Goal: Find specific page/section: Find specific page/section

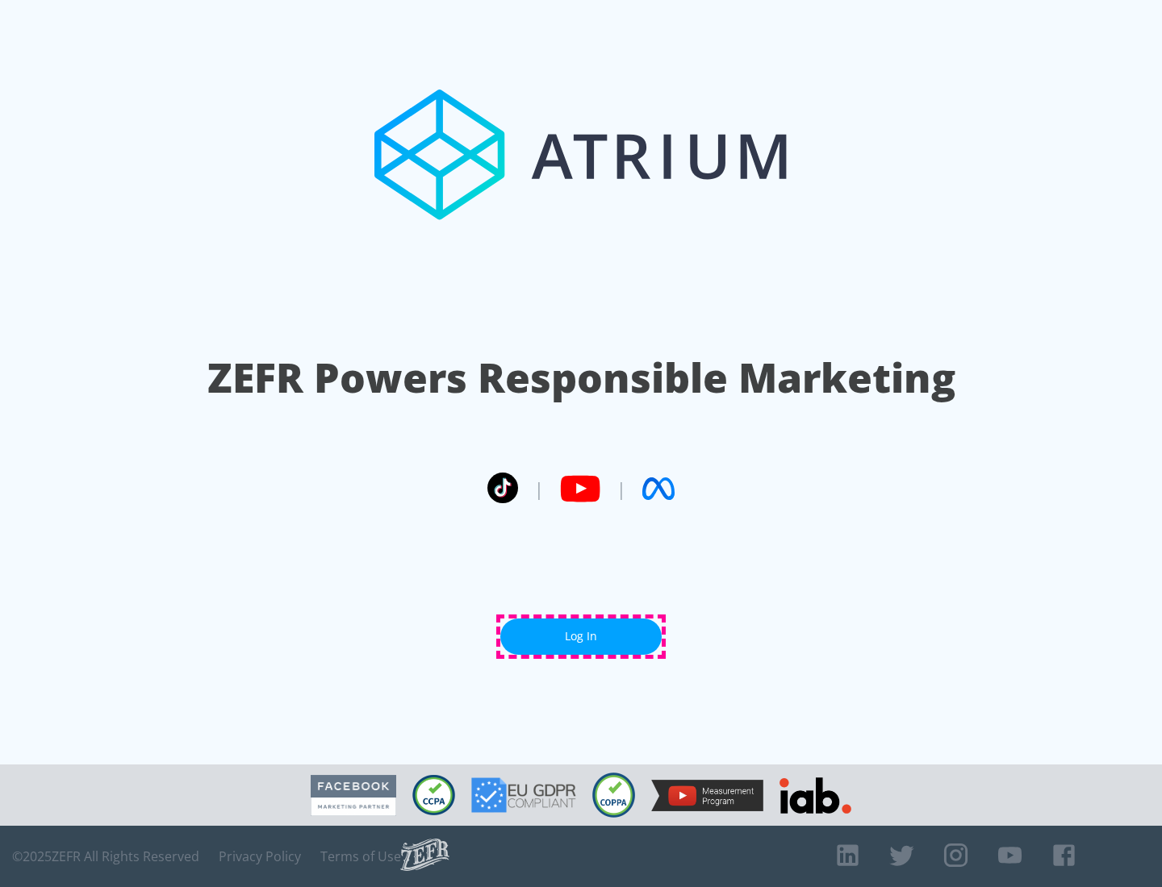
click at [581, 637] on link "Log In" at bounding box center [580, 637] width 161 height 36
